Goal: Information Seeking & Learning: Understand process/instructions

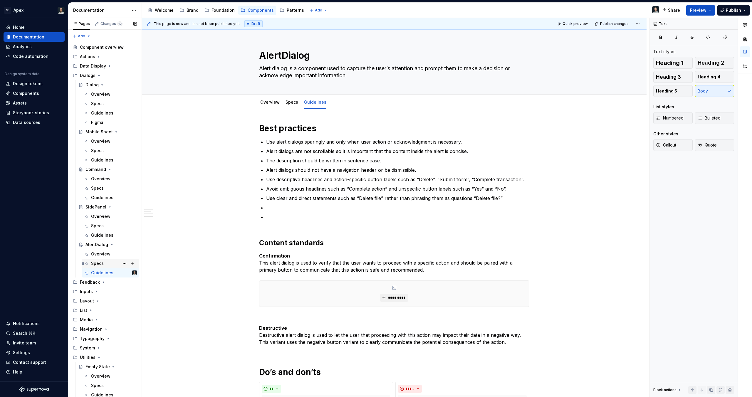
scroll to position [291, 0]
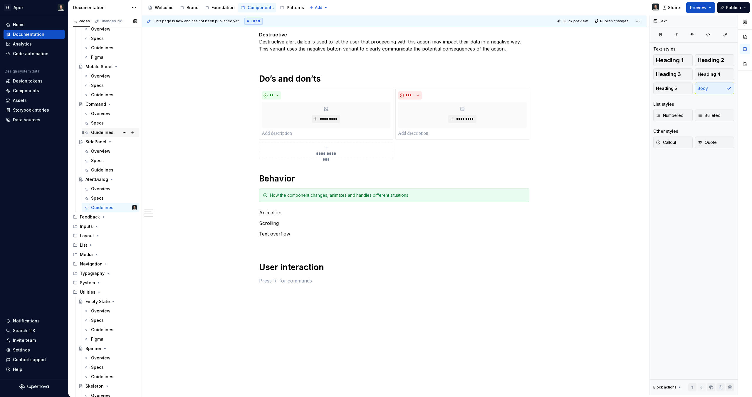
click at [102, 132] on div "Guidelines" at bounding box center [102, 132] width 22 height 6
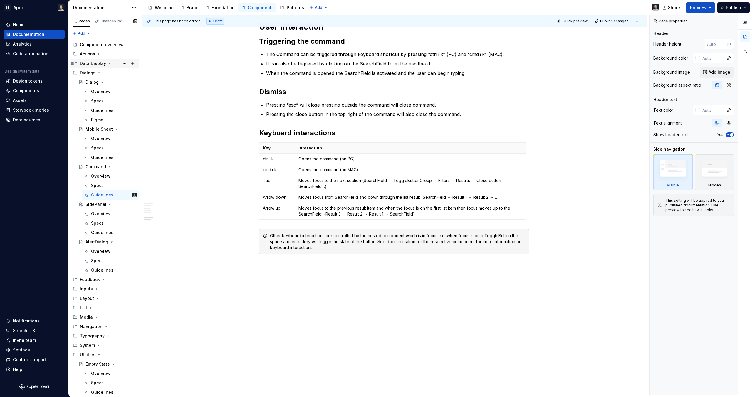
click at [108, 62] on icon "Page tree" at bounding box center [109, 63] width 5 height 5
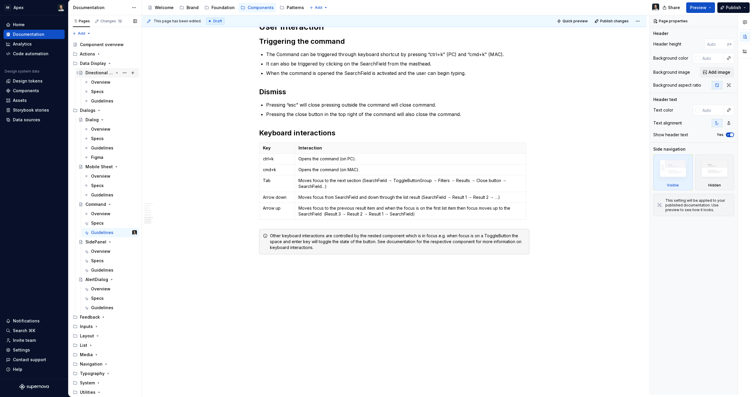
click at [104, 72] on div "Directional Number" at bounding box center [99, 73] width 28 height 6
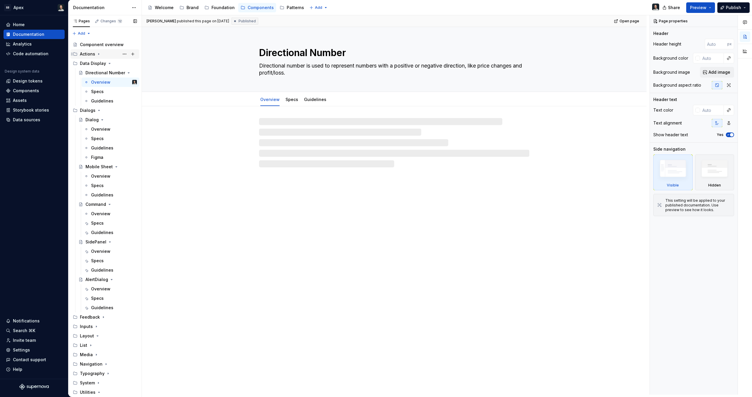
click at [100, 53] on icon "Page tree" at bounding box center [98, 54] width 5 height 5
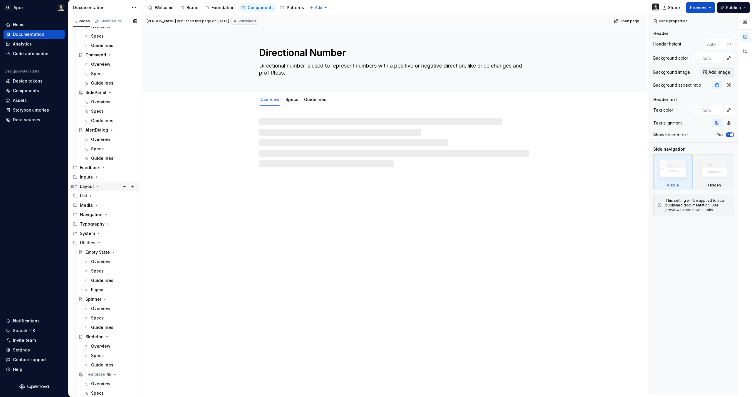
scroll to position [283, 0]
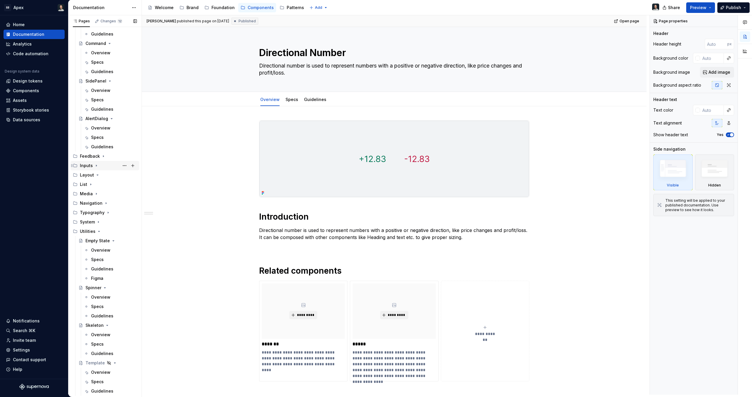
click at [96, 162] on div "Inputs" at bounding box center [108, 165] width 57 height 8
click at [90, 211] on div "Switch" at bounding box center [92, 213] width 14 height 6
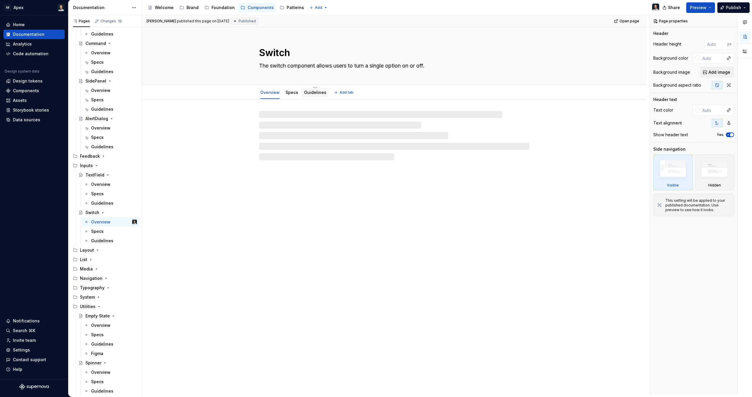
click at [307, 94] on link "Guidelines" at bounding box center [315, 92] width 22 height 5
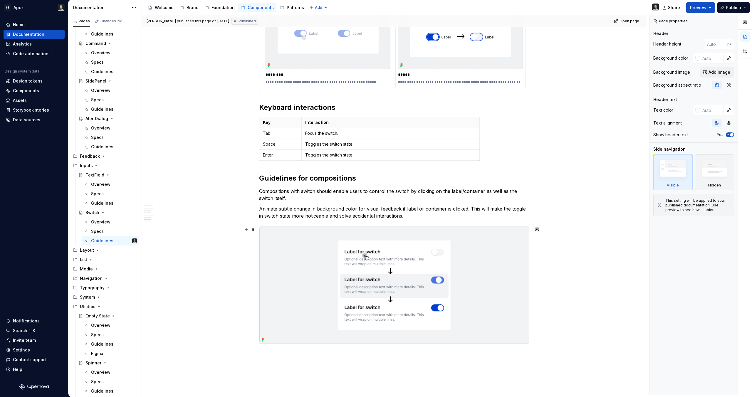
scroll to position [1537, 0]
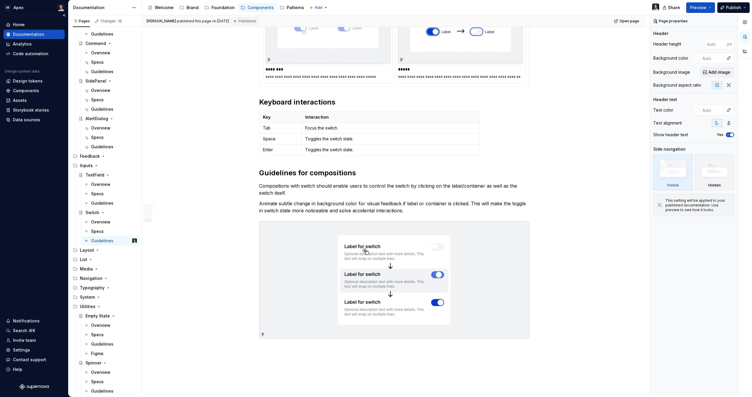
type textarea "*"
